Goal: Information Seeking & Learning: Learn about a topic

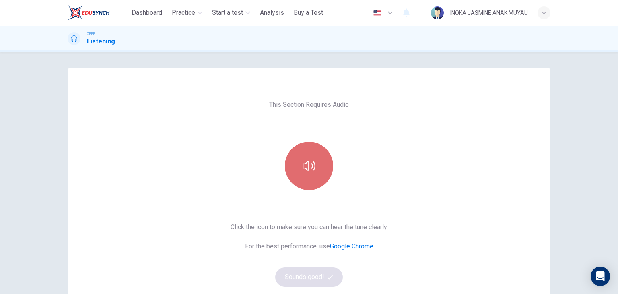
click at [290, 177] on button "button" at bounding box center [309, 166] width 48 height 48
click at [317, 177] on button "button" at bounding box center [309, 166] width 48 height 48
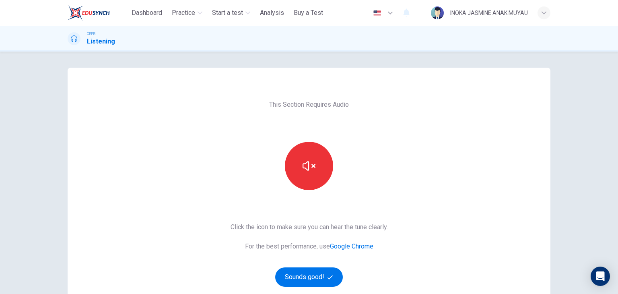
click at [237, 274] on div "Click the icon to make sure you can hear the tune clearly. For the best perform…" at bounding box center [309, 254] width 157 height 64
click at [389, 254] on div "This Section Requires Audio Click the icon to make sure you can hear the tune c…" at bounding box center [309, 208] width 170 height 280
click at [300, 277] on button "Sounds good!" at bounding box center [309, 276] width 68 height 19
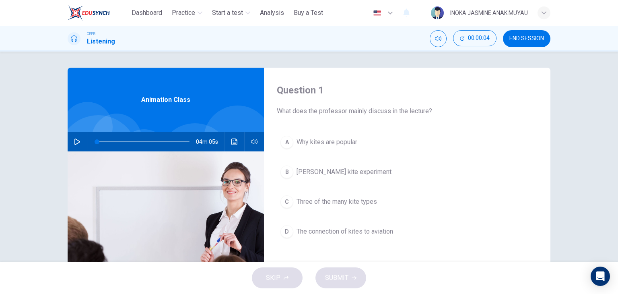
click at [77, 141] on icon "button" at bounding box center [77, 142] width 6 height 6
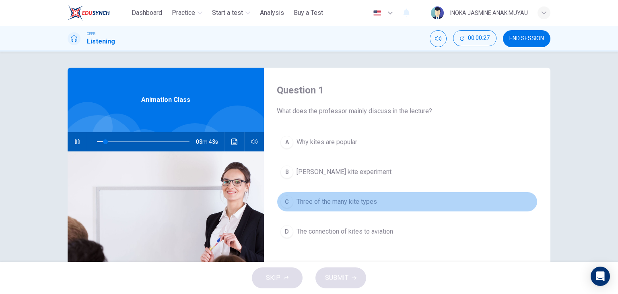
click at [302, 203] on span "Three of the many kite types" at bounding box center [337, 202] width 81 height 10
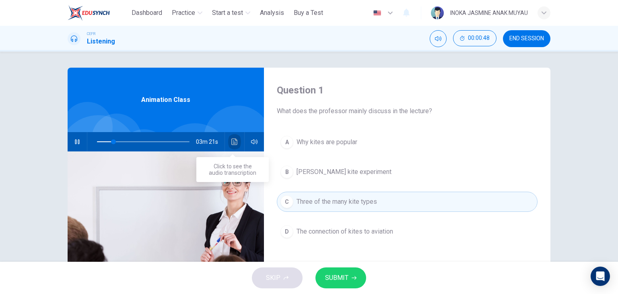
click at [228, 141] on button "Click to see the audio transcription" at bounding box center [234, 141] width 13 height 19
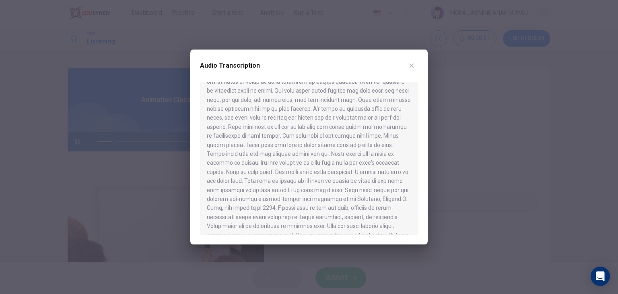
scroll to position [221, 0]
click at [132, 199] on div at bounding box center [309, 147] width 618 height 294
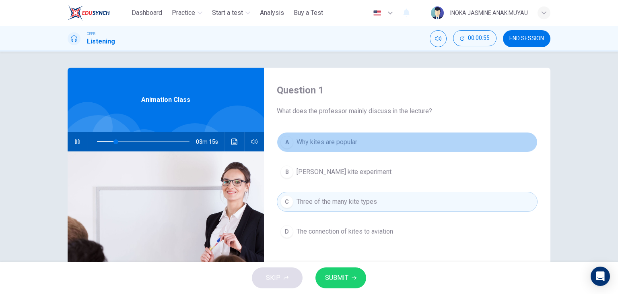
click at [334, 149] on button "A Why kites are popular" at bounding box center [407, 142] width 261 height 20
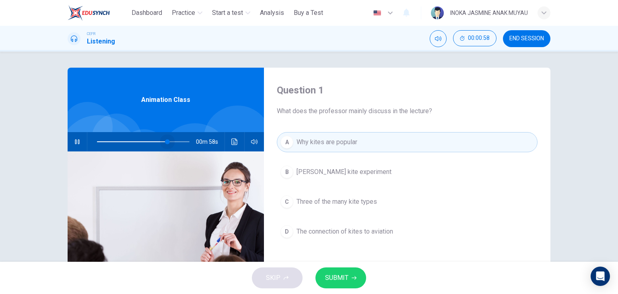
click at [166, 137] on span at bounding box center [143, 141] width 93 height 11
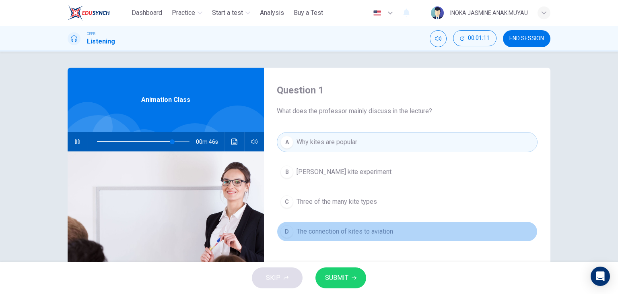
click at [324, 229] on span "The connection of kites to aviation" at bounding box center [345, 232] width 97 height 10
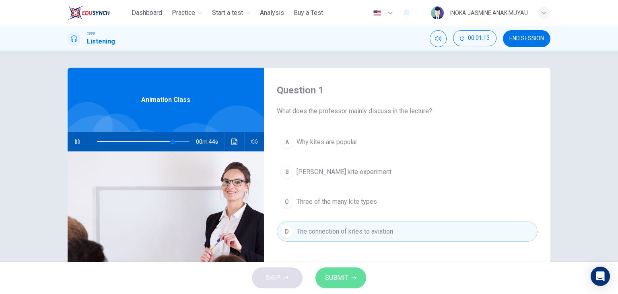
click at [351, 274] on button "SUBMIT" at bounding box center [341, 277] width 51 height 21
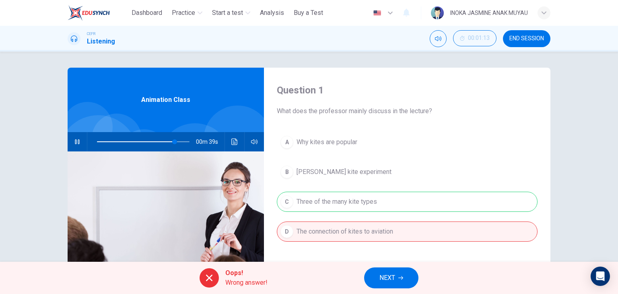
click at [208, 282] on icon at bounding box center [210, 278] width 10 height 10
click at [97, 141] on span at bounding box center [143, 141] width 93 height 11
click at [383, 275] on span "NEXT" at bounding box center [388, 277] width 16 height 11
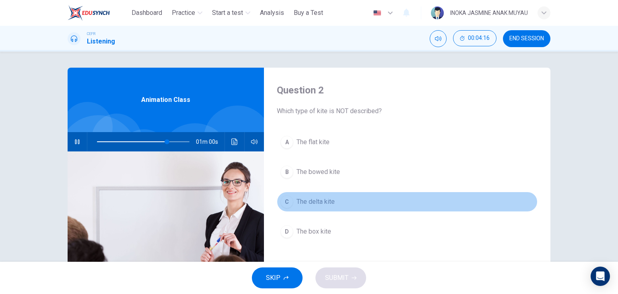
click at [307, 199] on span "The delta kite" at bounding box center [316, 202] width 38 height 10
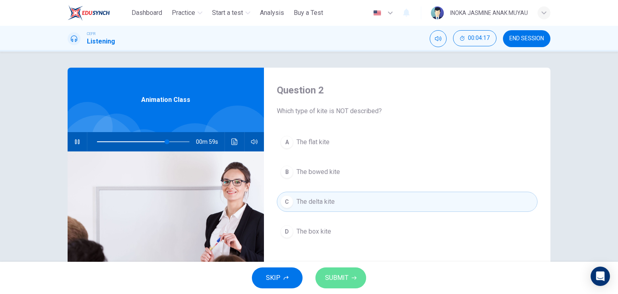
click at [348, 283] on span "SUBMIT" at bounding box center [336, 277] width 23 height 11
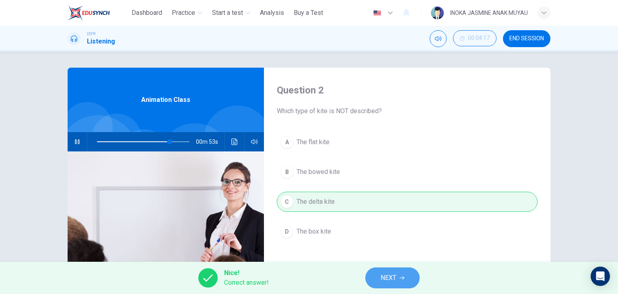
click at [381, 287] on button "NEXT" at bounding box center [393, 277] width 54 height 21
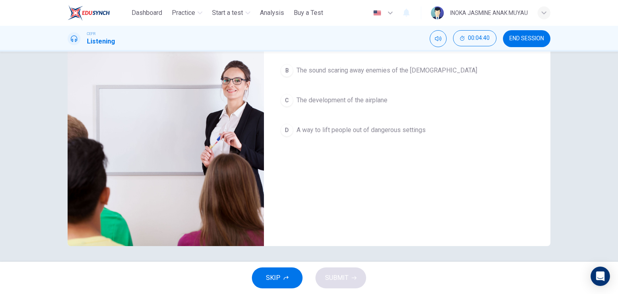
scroll to position [0, 0]
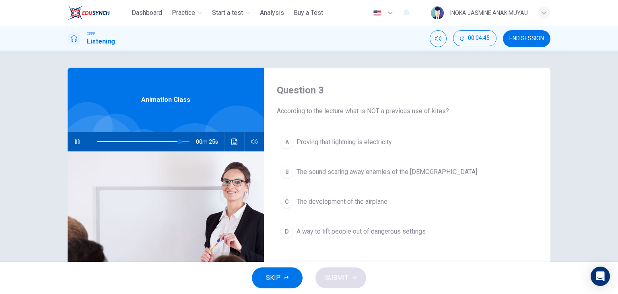
click at [386, 14] on icon "button" at bounding box center [391, 13] width 10 height 10
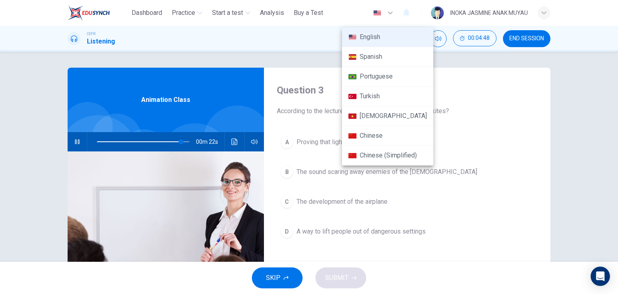
click at [376, 54] on li "Spanish" at bounding box center [387, 57] width 91 height 20
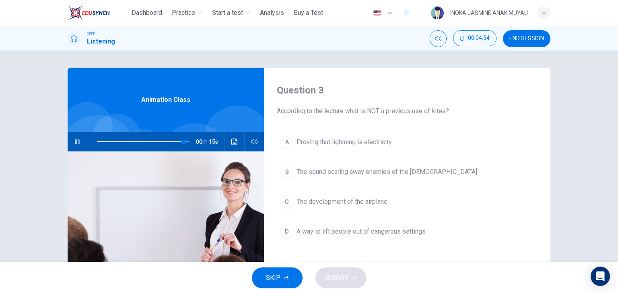
click at [382, 17] on button "button" at bounding box center [383, 13] width 29 height 16
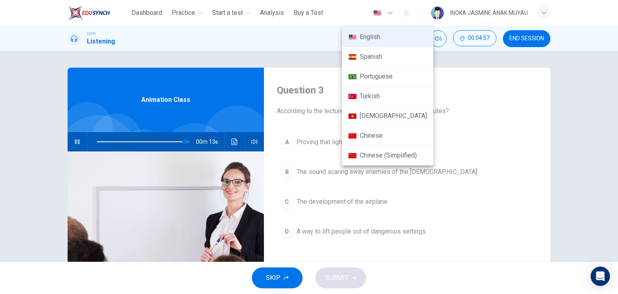
click at [327, 227] on div at bounding box center [309, 147] width 618 height 294
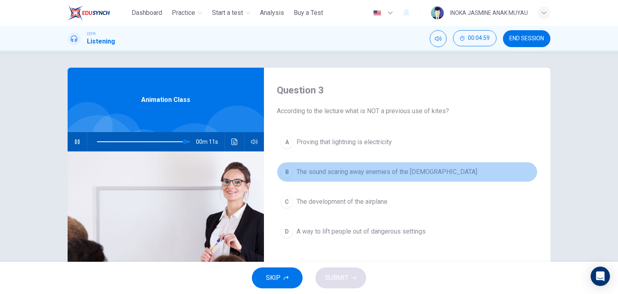
click at [348, 176] on button "B The sound scaring away enemies of the [DEMOGRAPHIC_DATA]" at bounding box center [407, 172] width 261 height 20
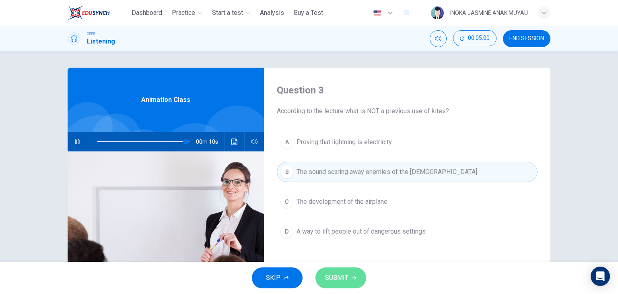
click at [350, 279] on button "SUBMIT" at bounding box center [341, 277] width 51 height 21
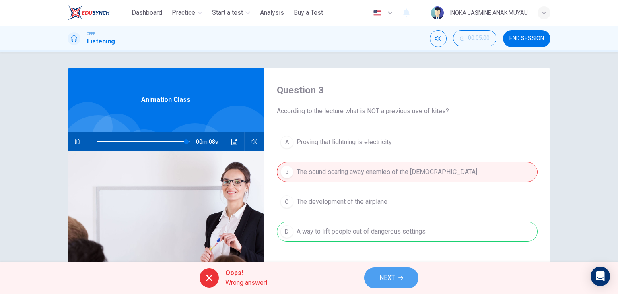
click at [383, 273] on span "NEXT" at bounding box center [388, 277] width 16 height 11
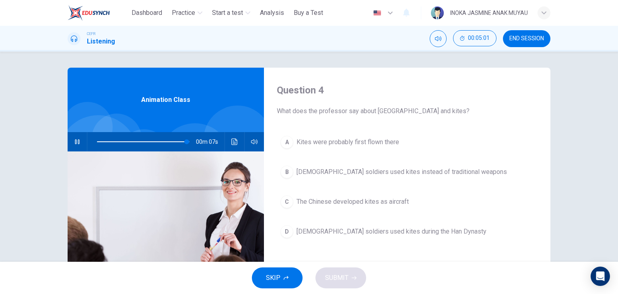
type input "**"
